Goal: Information Seeking & Learning: Learn about a topic

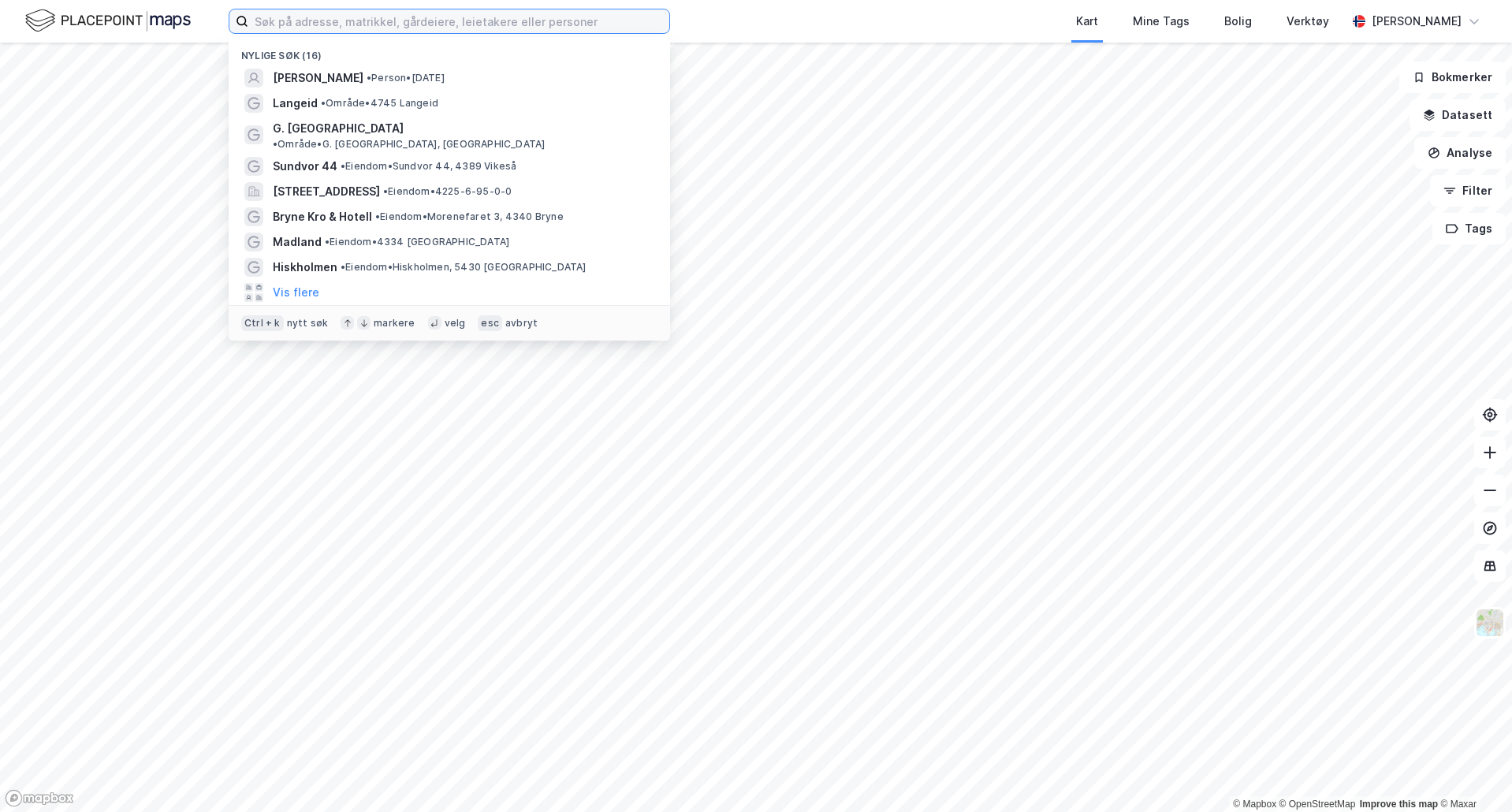
click at [315, 22] on input at bounding box center [459, 21] width 421 height 24
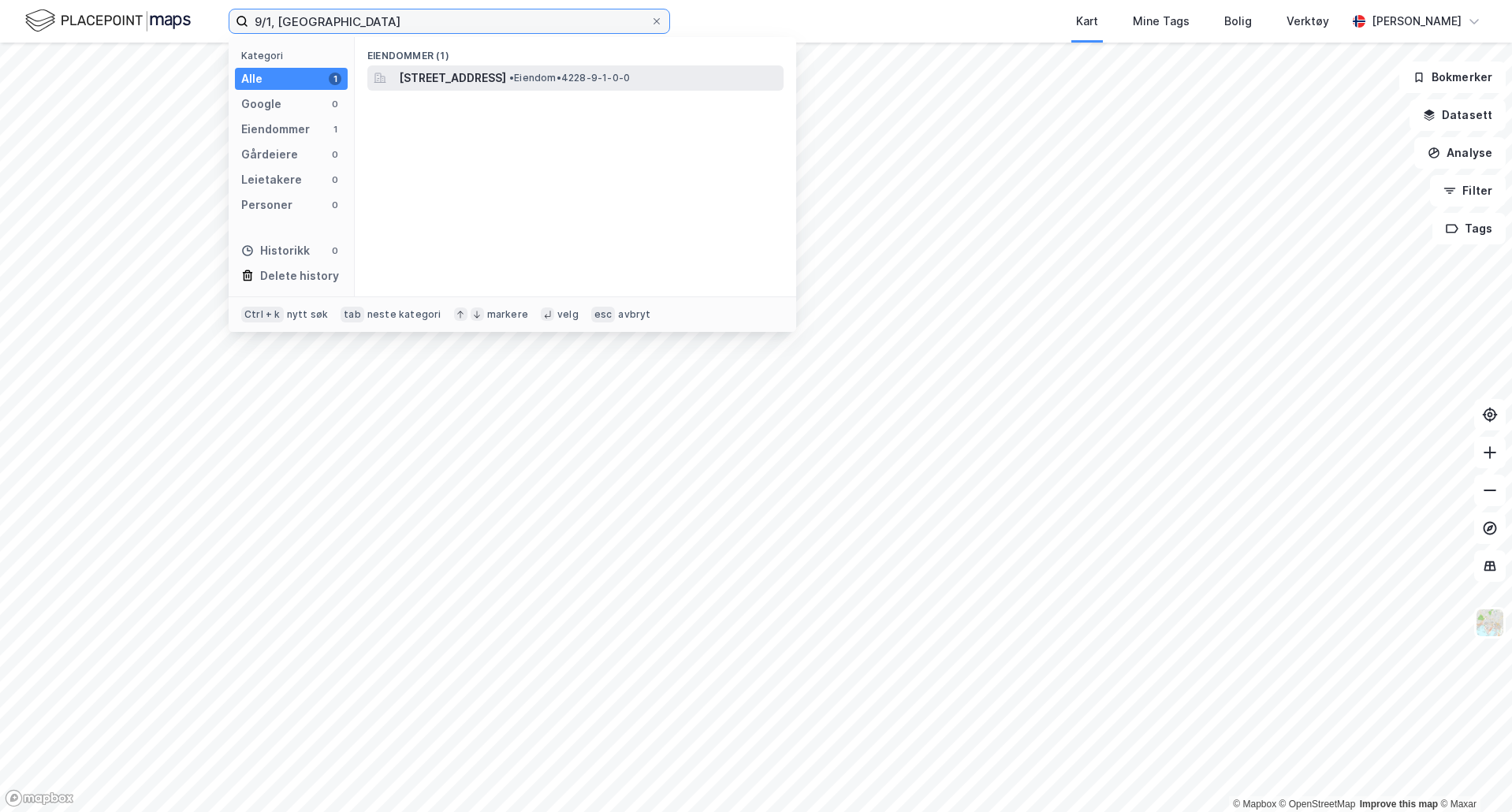
type input "9/1, [GEOGRAPHIC_DATA]"
click at [455, 79] on span "[STREET_ADDRESS]" at bounding box center [452, 78] width 108 height 19
